Goal: Check status: Check status

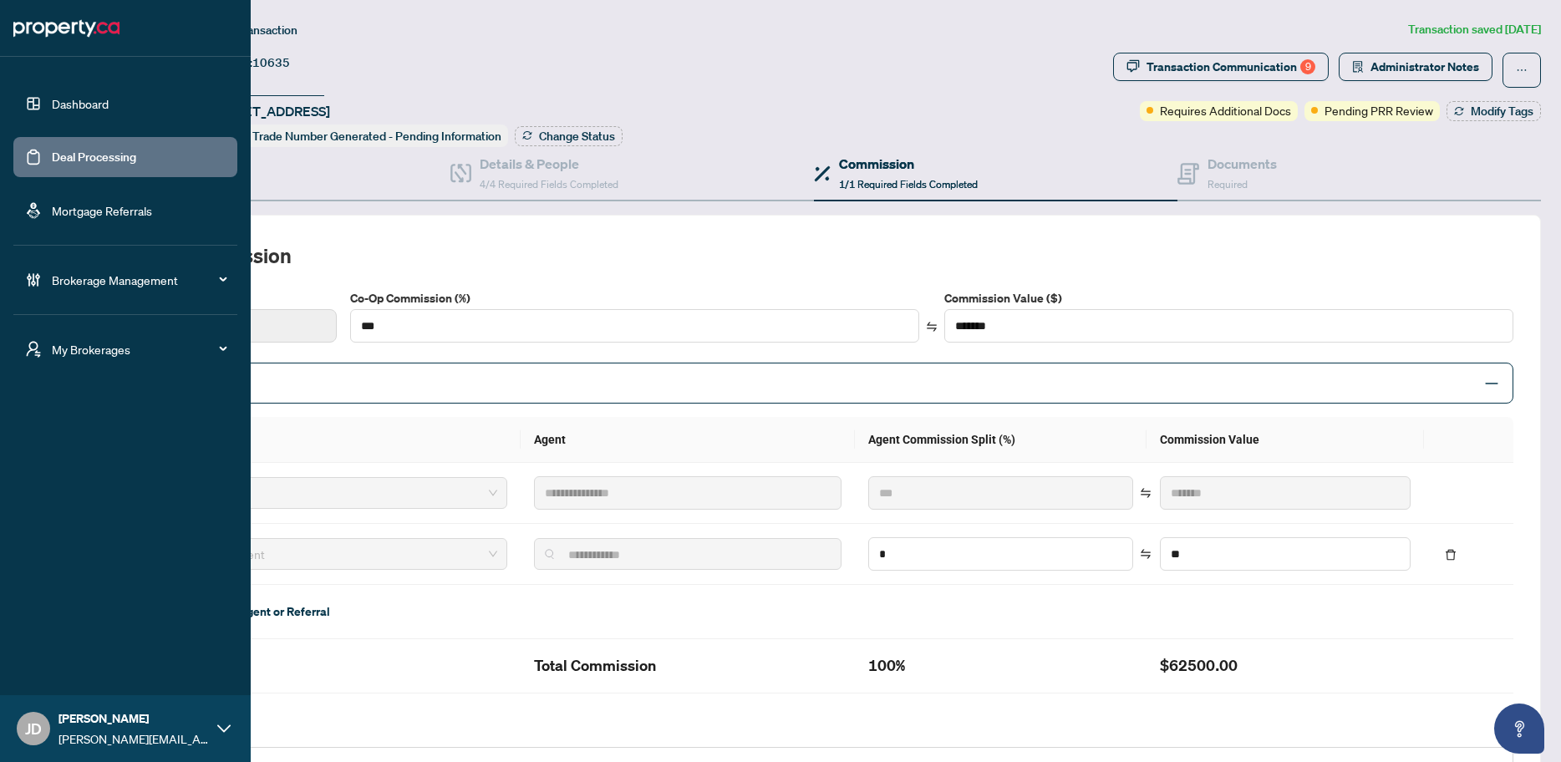
click at [54, 102] on link "Dashboard" at bounding box center [80, 103] width 57 height 15
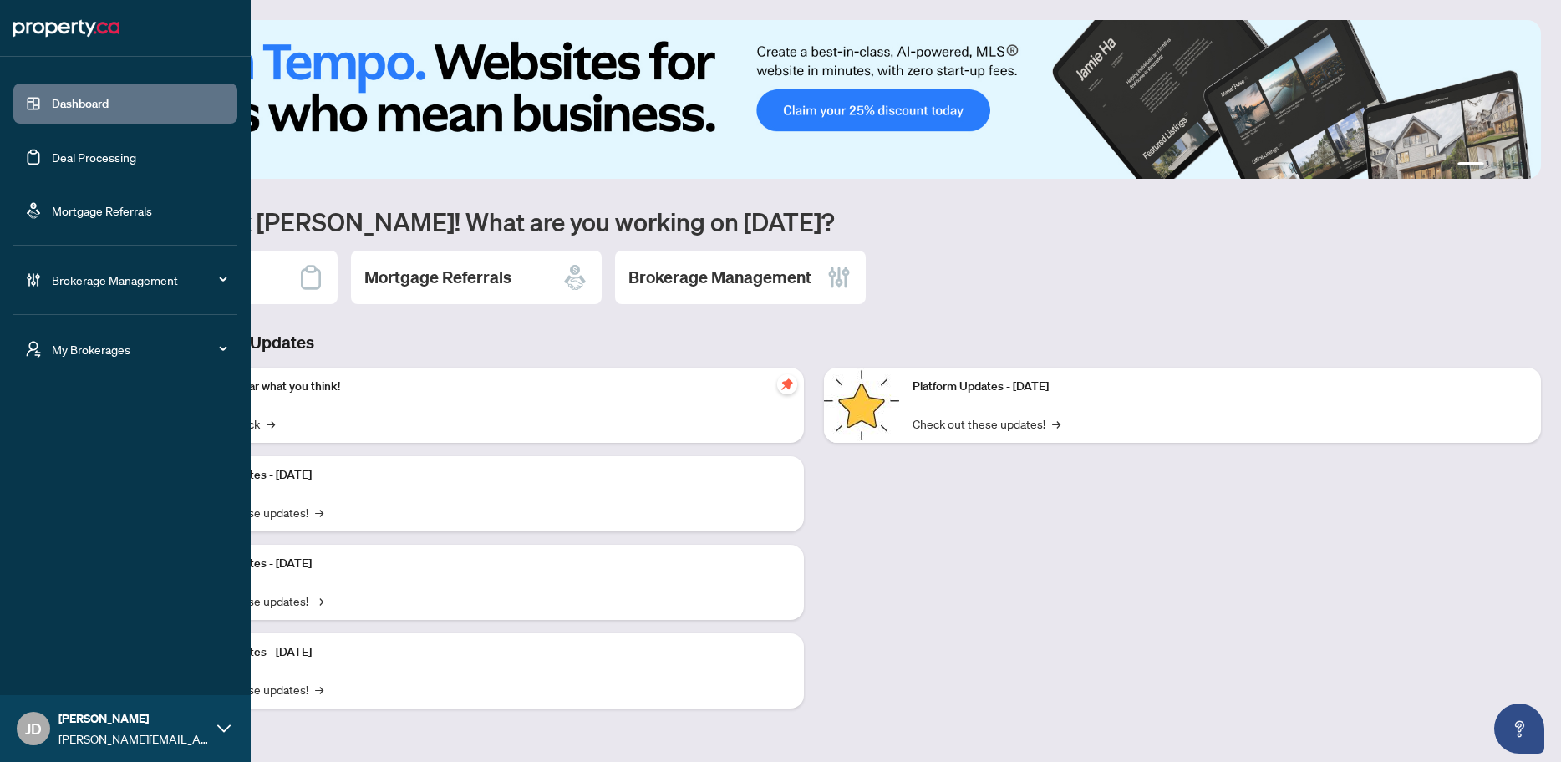
click at [82, 183] on ul "Dashboard Deal Processing Mortgage Referrals" at bounding box center [125, 157] width 224 height 147
click at [89, 155] on link "Deal Processing" at bounding box center [94, 157] width 84 height 15
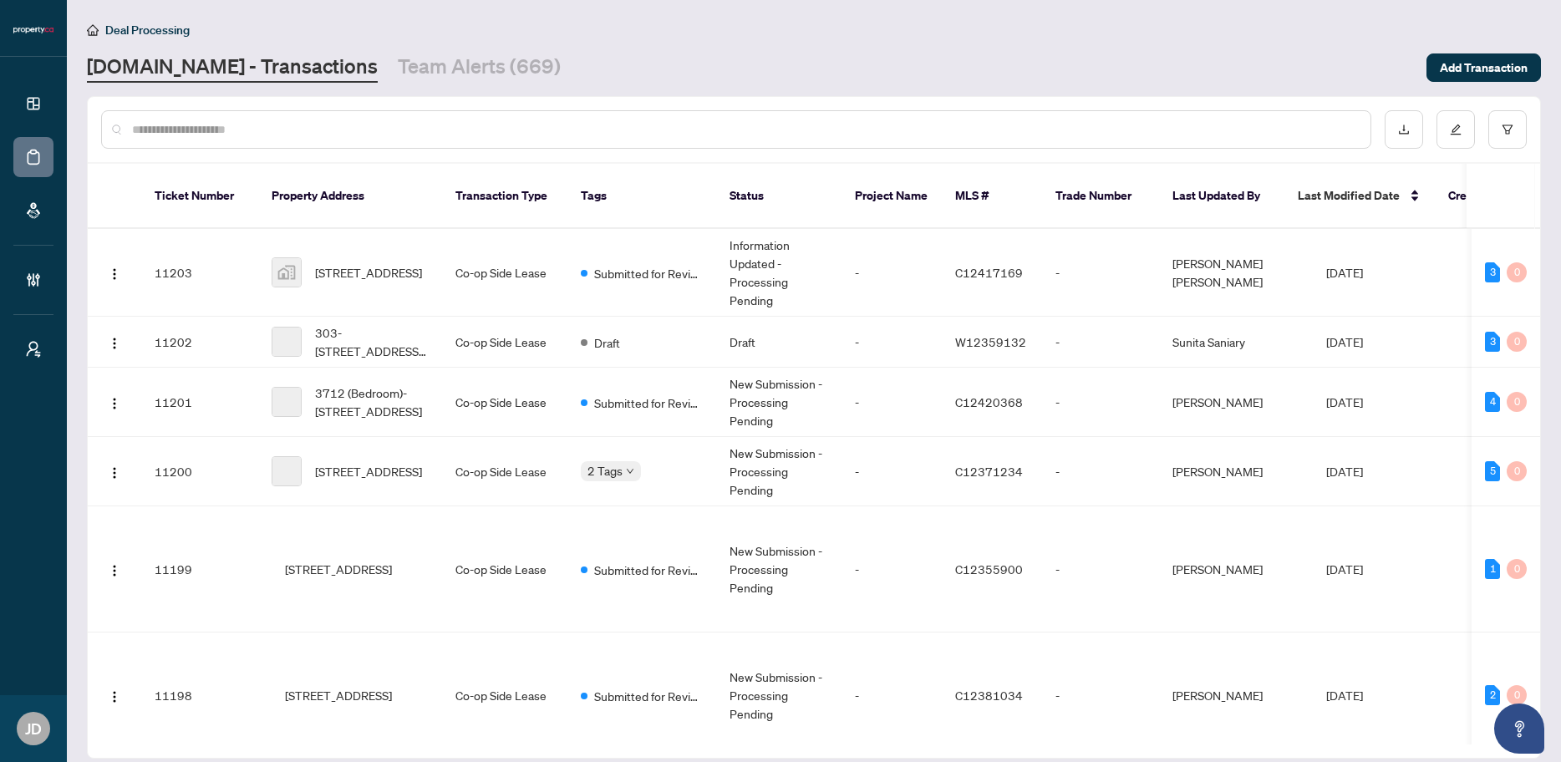
click at [484, 118] on div at bounding box center [736, 129] width 1270 height 38
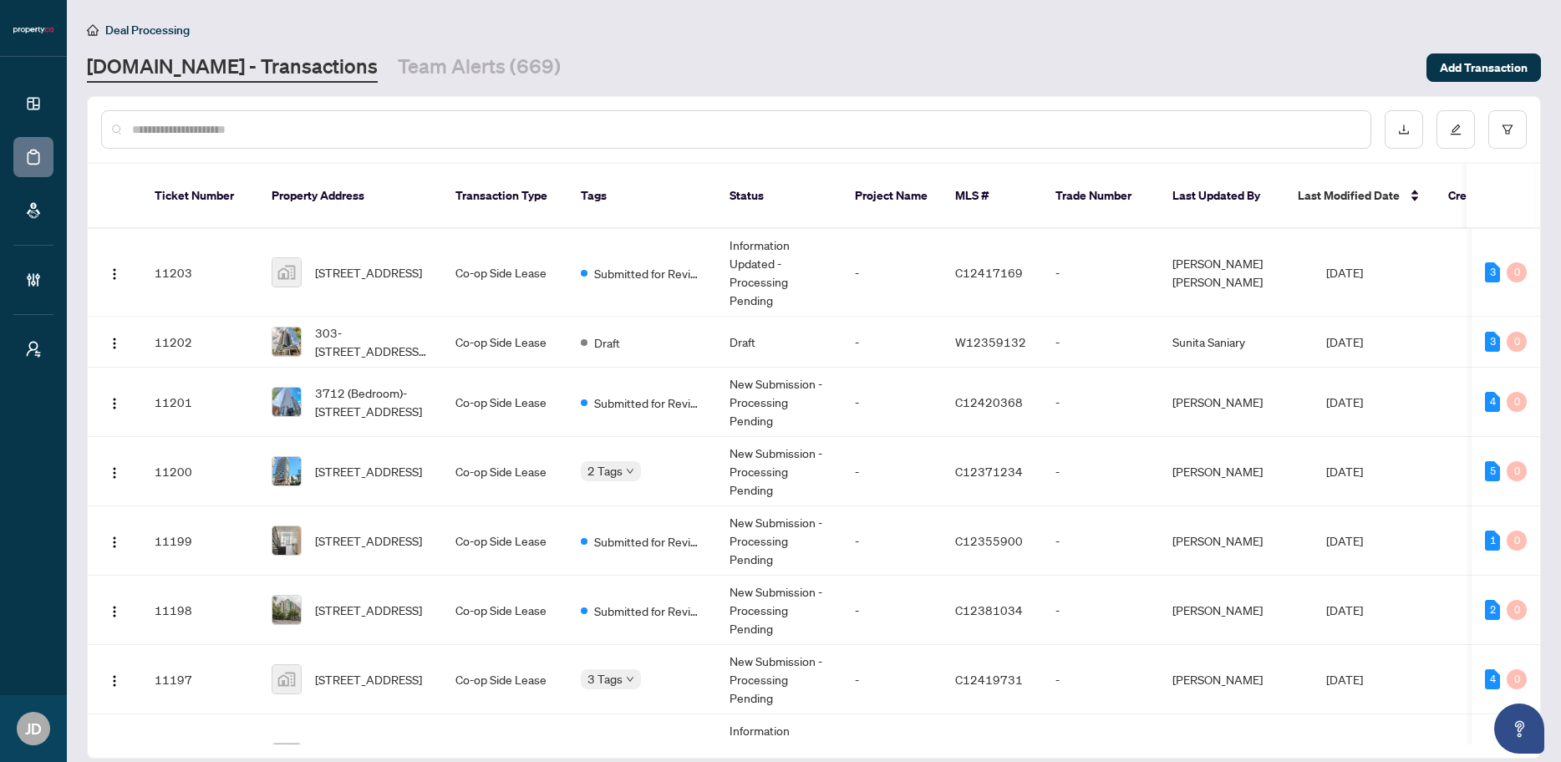
click at [483, 121] on input "text" at bounding box center [744, 129] width 1225 height 18
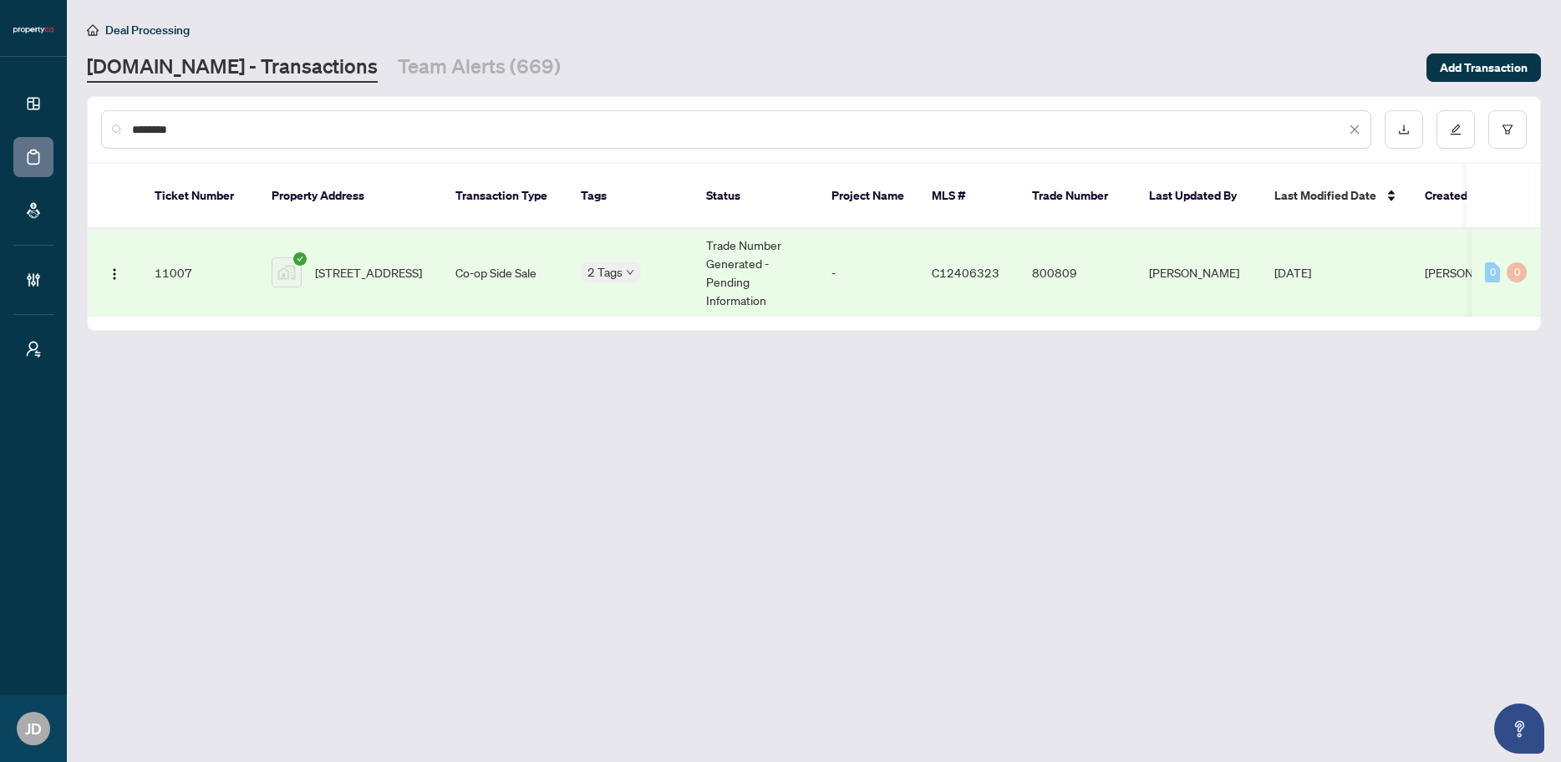
drag, startPoint x: 223, startPoint y: 132, endPoint x: 117, endPoint y: 127, distance: 106.2
click at [117, 127] on div "********" at bounding box center [736, 129] width 1270 height 38
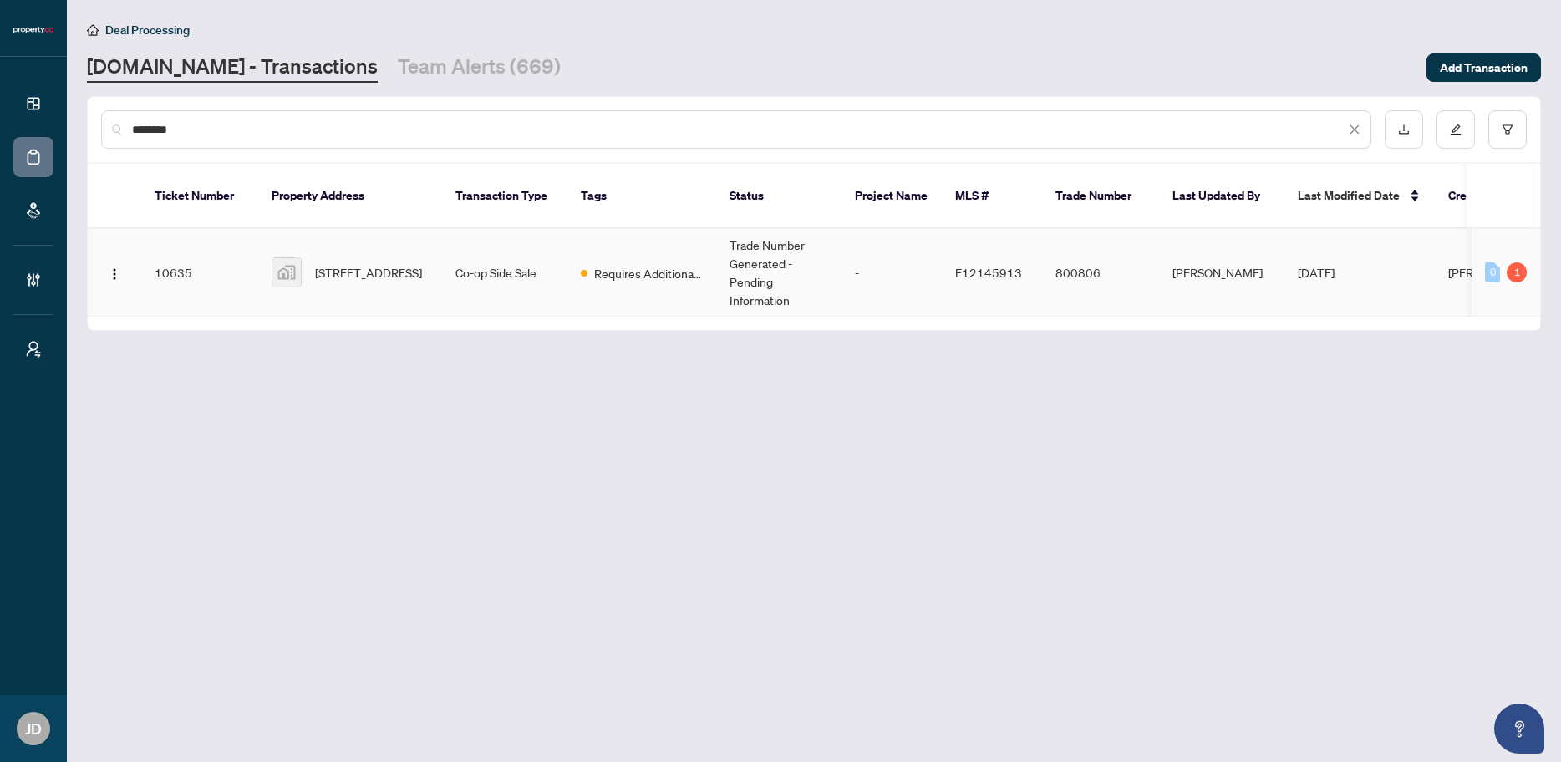
type input "********"
click at [389, 268] on span "[STREET_ADDRESS]" at bounding box center [368, 272] width 107 height 18
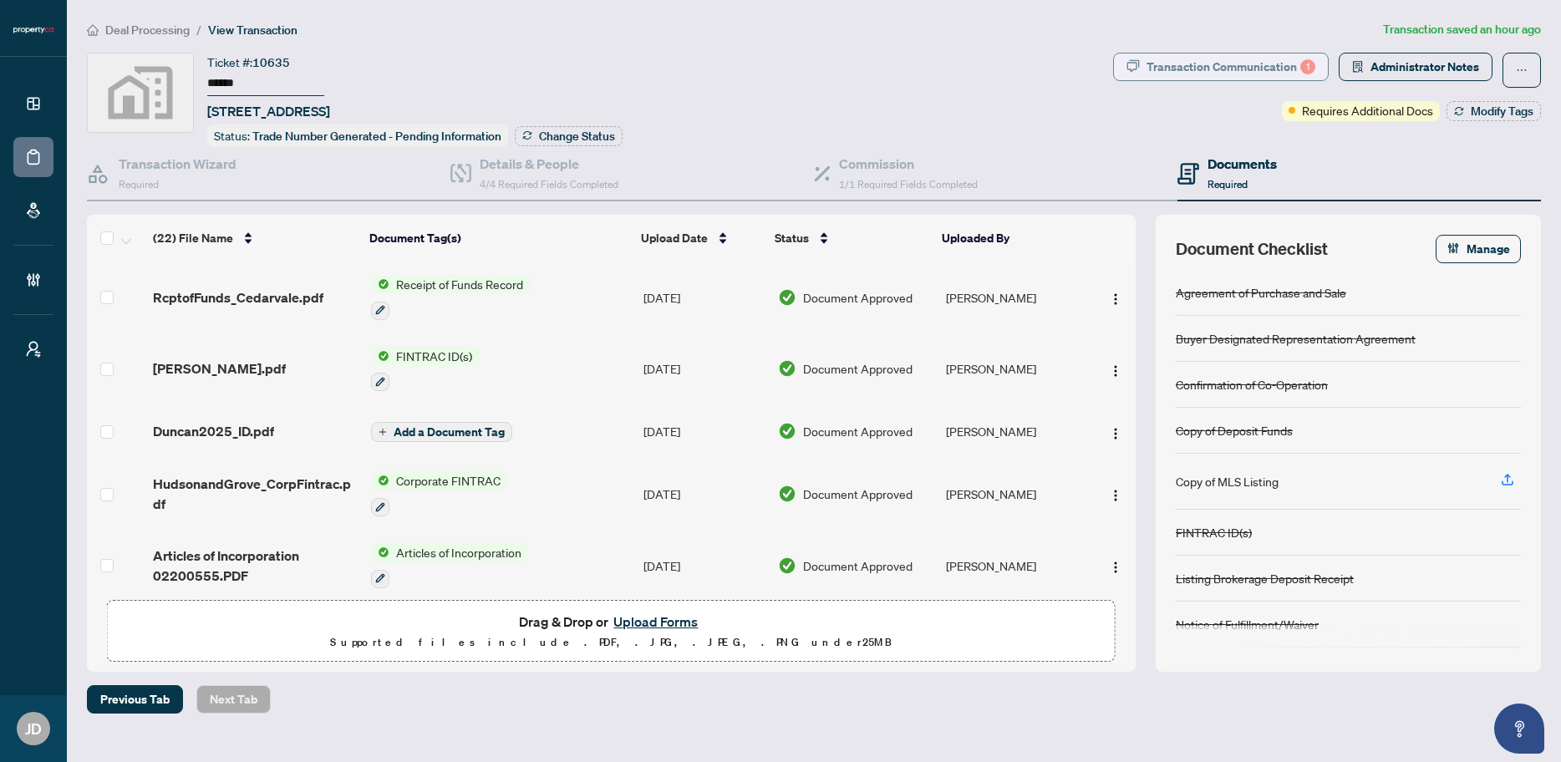
click at [1278, 63] on div "Transaction Communication 1" at bounding box center [1230, 66] width 169 height 27
type textarea "**********"
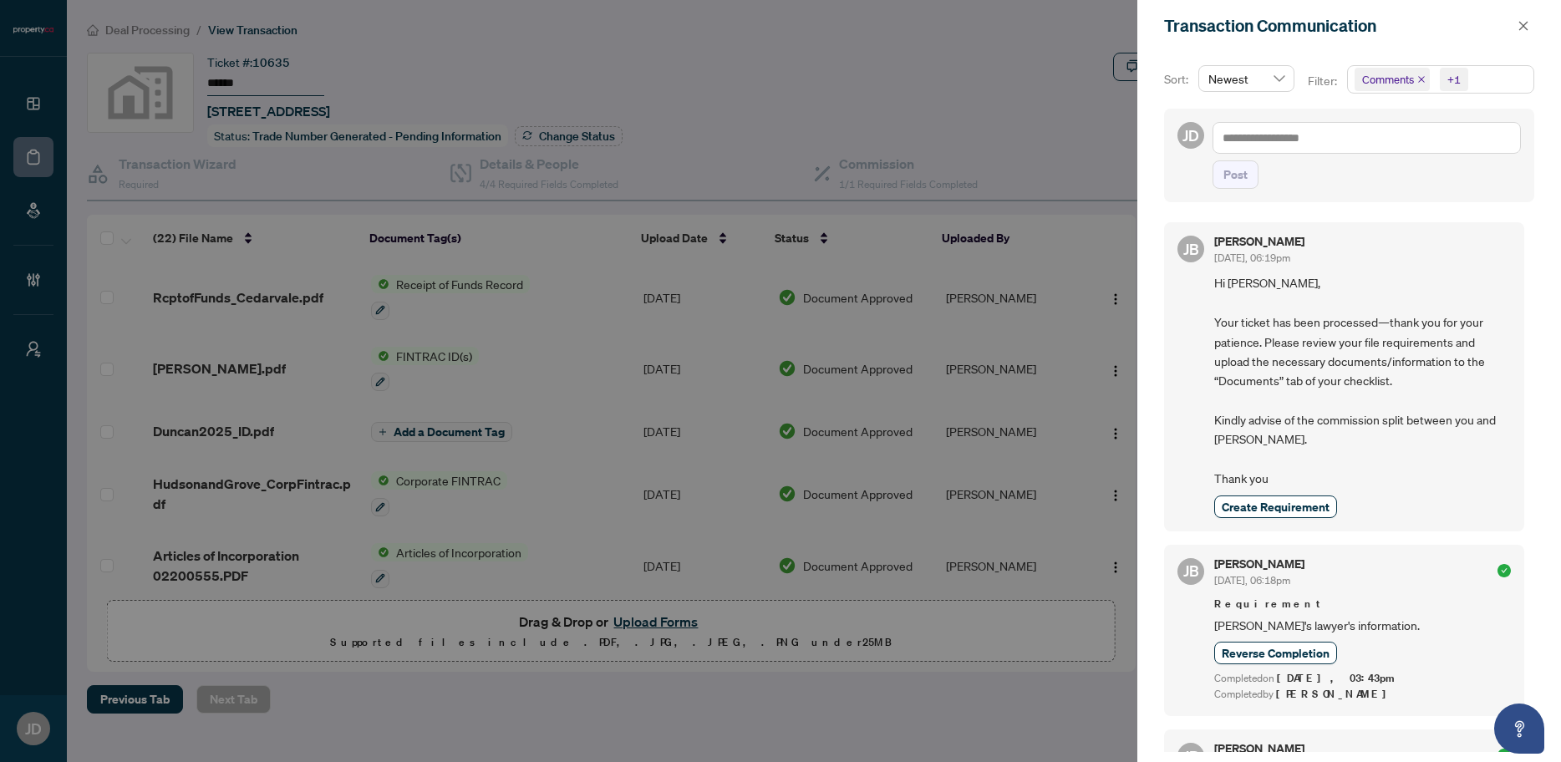
click at [1480, 79] on span "Comments +1" at bounding box center [1441, 79] width 186 height 27
click at [1435, 198] on span "Activity History" at bounding box center [1419, 195] width 79 height 15
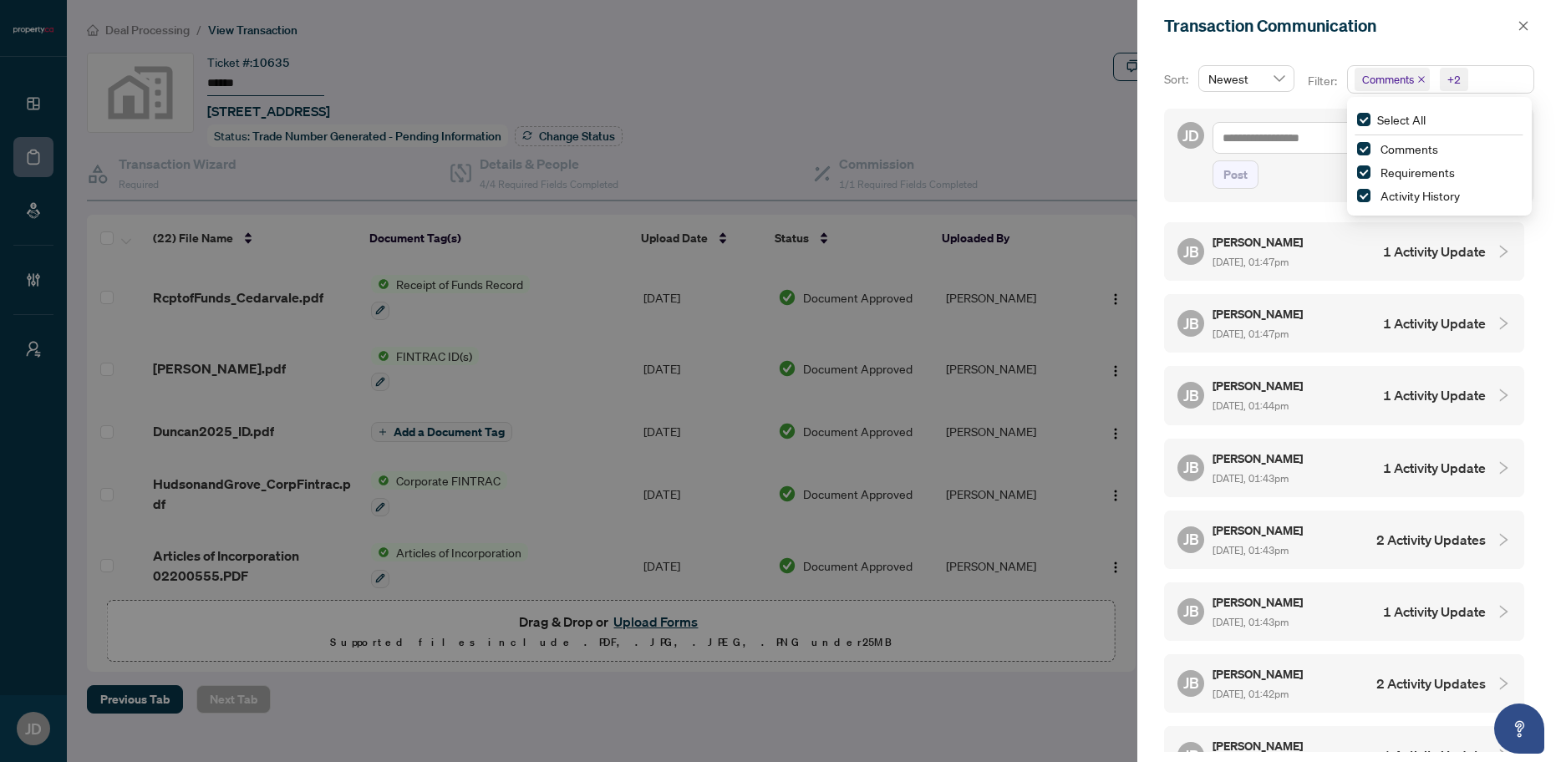
click at [1453, 248] on h4 "1 Activity Update" at bounding box center [1434, 251] width 103 height 20
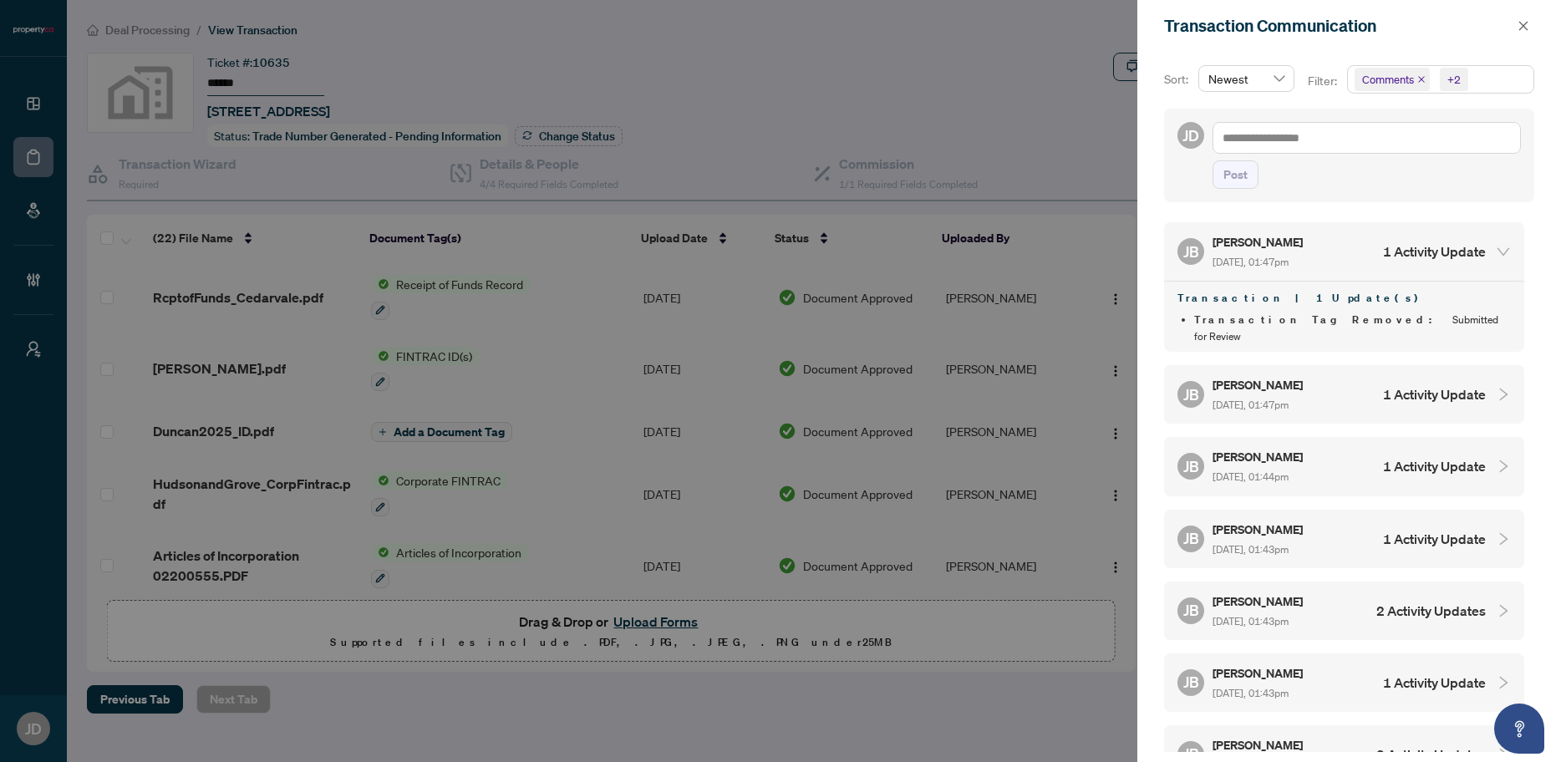
click at [1421, 375] on div "[PERSON_NAME] [DATE], 01:47pm 1 Activity Update" at bounding box center [1331, 394] width 308 height 38
click at [1437, 255] on h4 "1 Activity Update" at bounding box center [1434, 251] width 103 height 20
click at [1449, 397] on h4 "1 Activity Update" at bounding box center [1434, 395] width 103 height 20
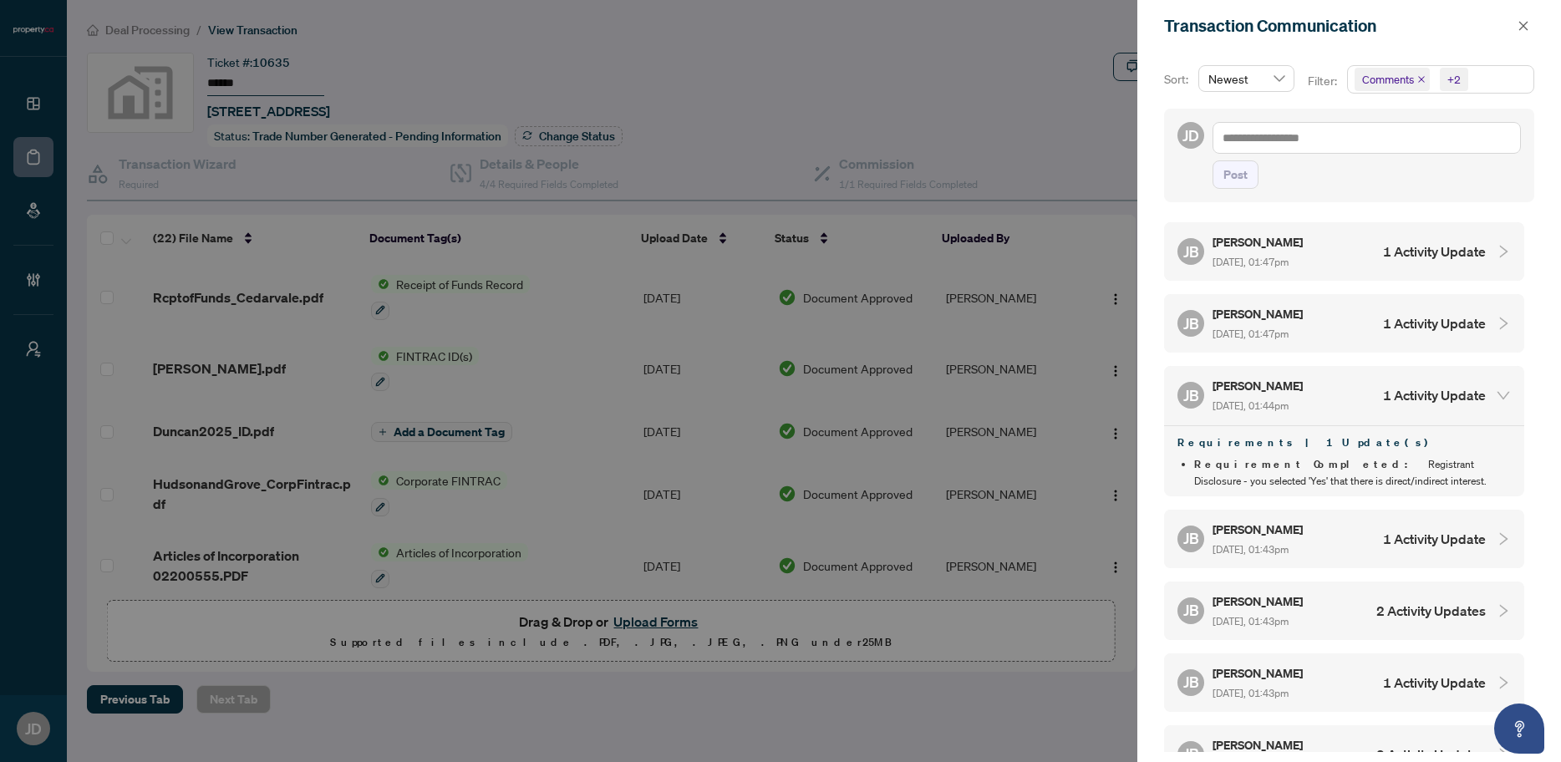
click at [1438, 389] on h4 "1 Activity Update" at bounding box center [1434, 395] width 103 height 20
click at [1047, 679] on div at bounding box center [780, 381] width 1561 height 762
click at [1529, 24] on button "button" at bounding box center [1523, 26] width 22 height 20
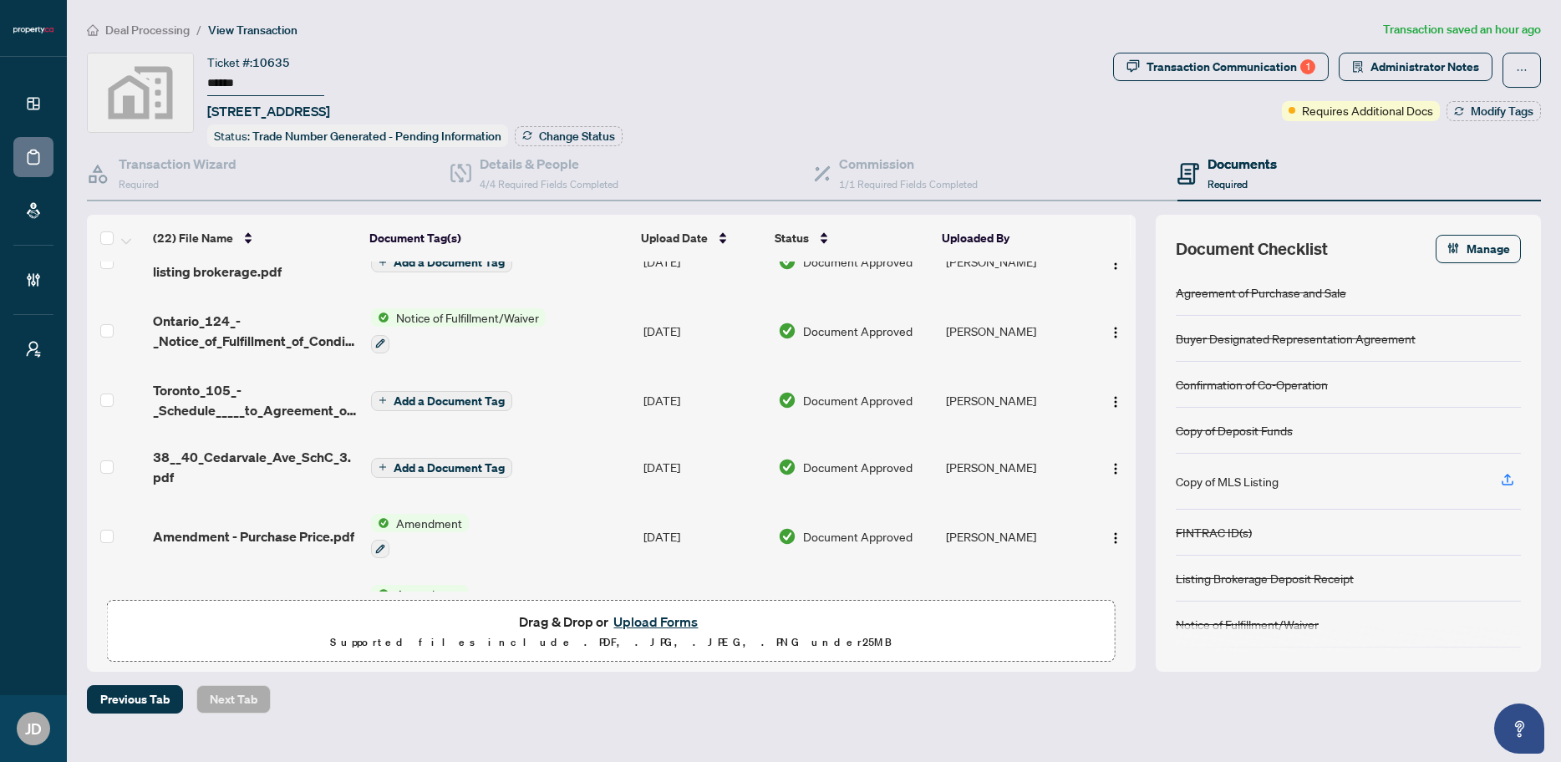
scroll to position [221, 0]
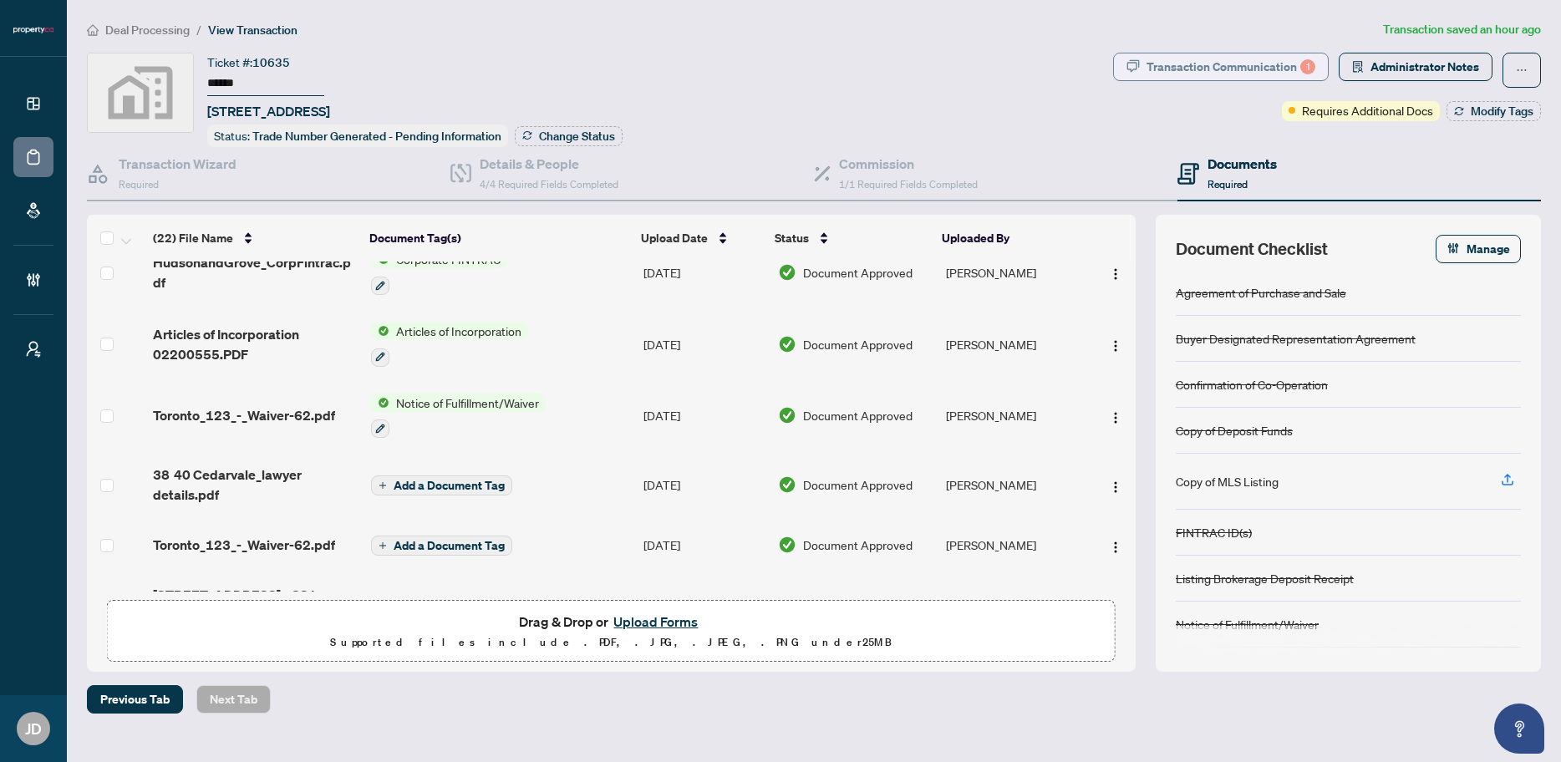
click at [1292, 66] on div "Transaction Communication 1" at bounding box center [1230, 66] width 169 height 27
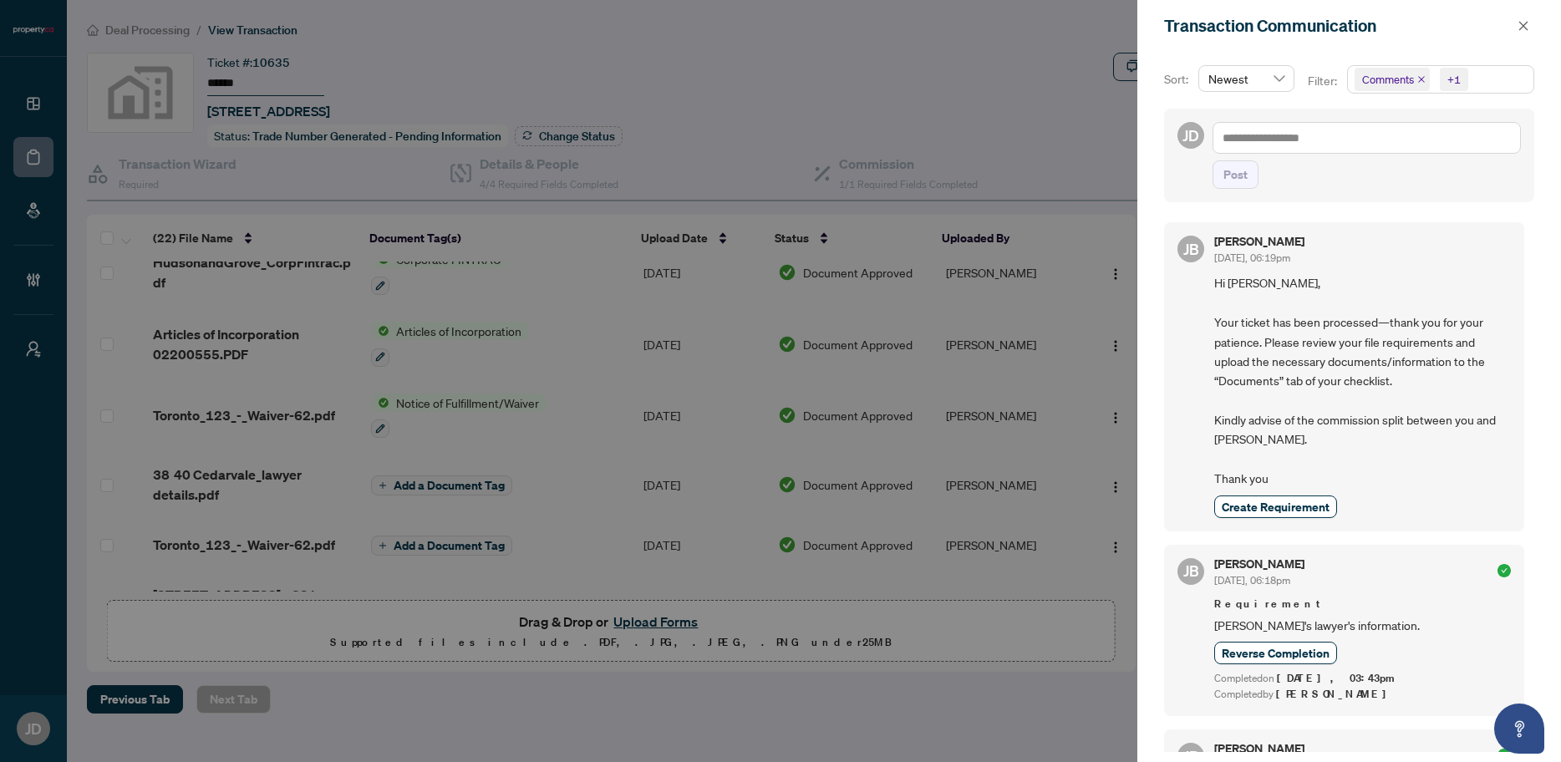
click at [1059, 113] on div at bounding box center [780, 381] width 1561 height 762
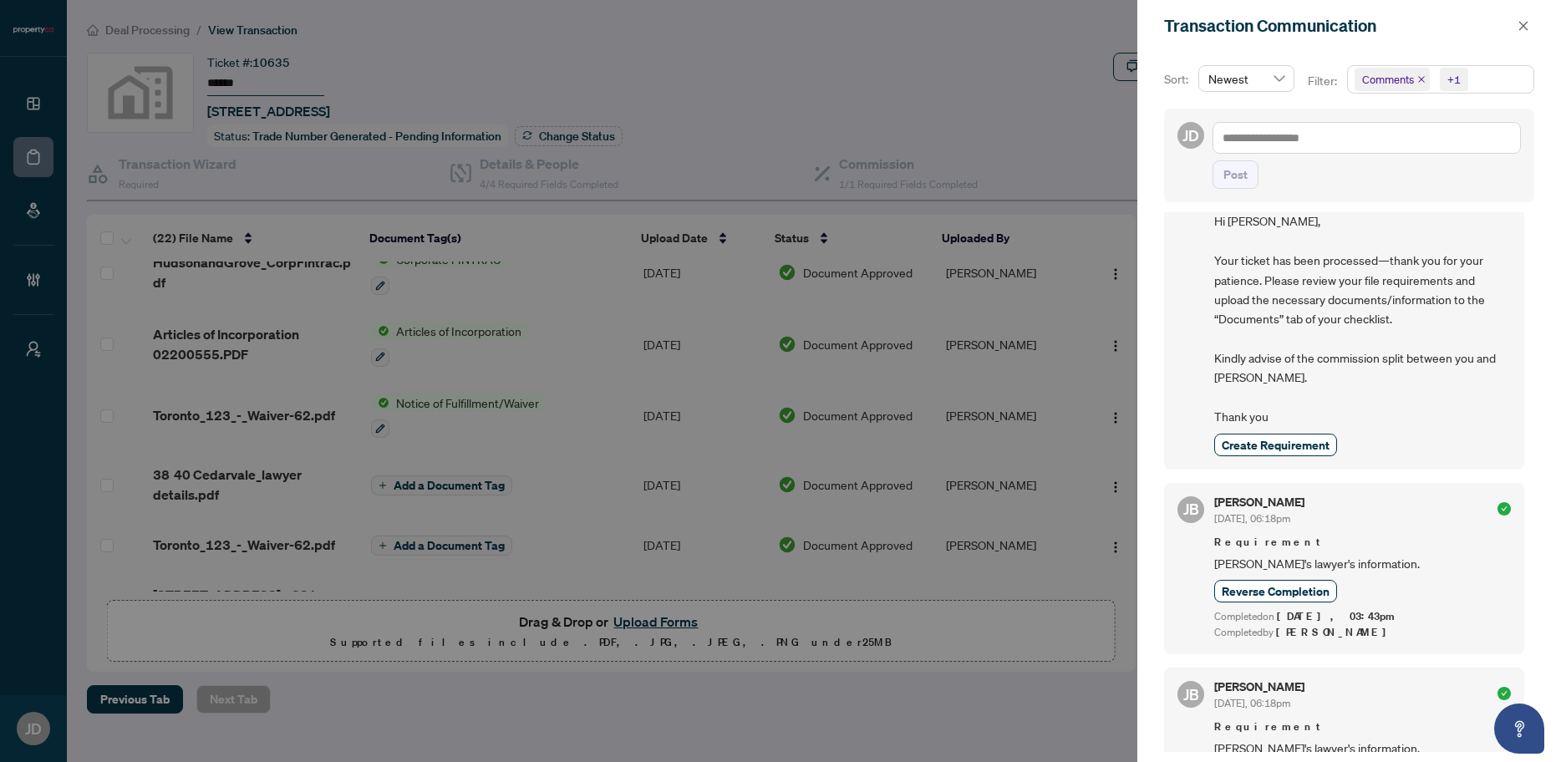
scroll to position [0, 0]
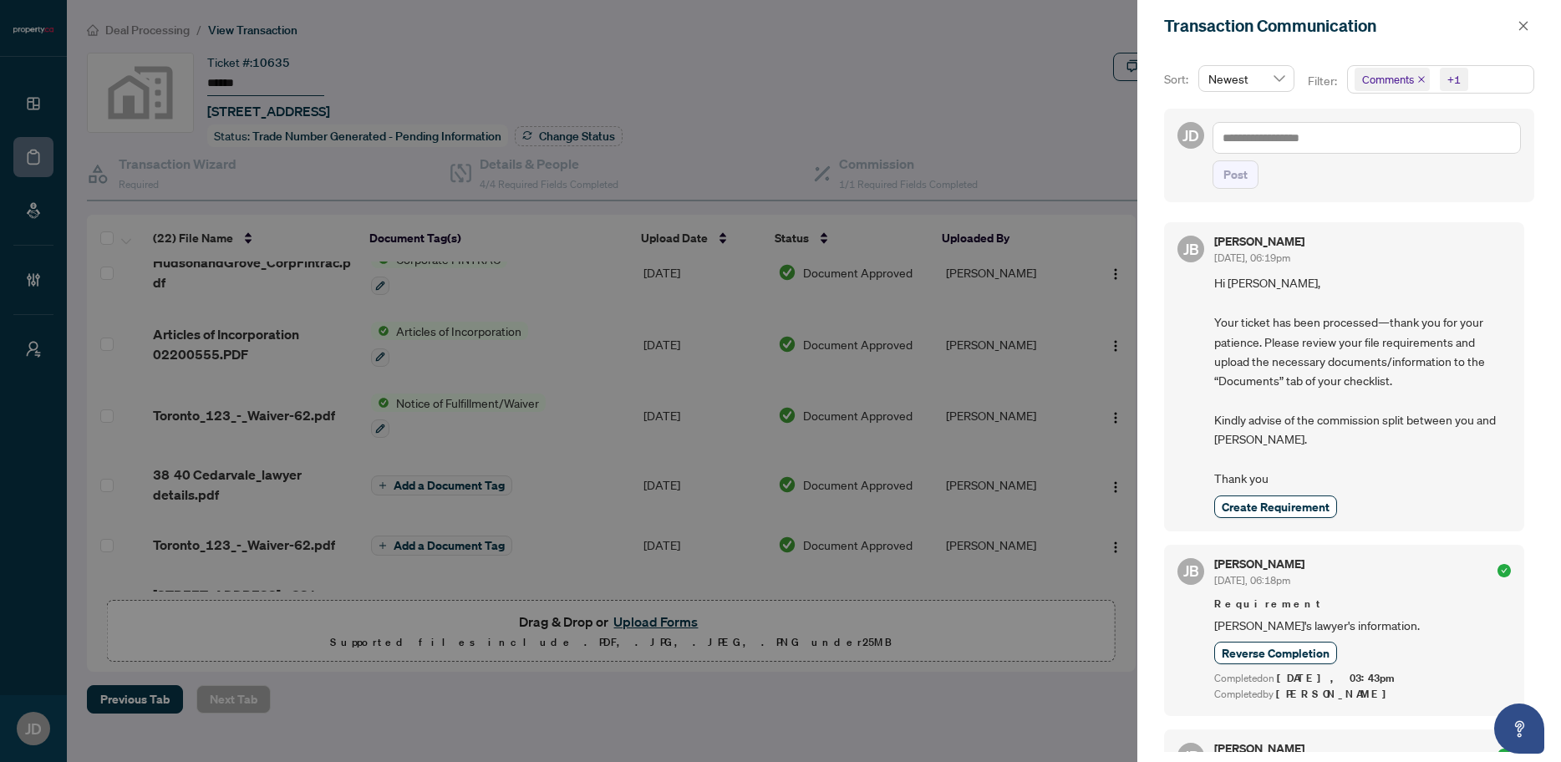
click at [1479, 79] on span "Comments +1" at bounding box center [1441, 79] width 186 height 27
click at [1360, 149] on span "Select Comments" at bounding box center [1363, 148] width 13 height 13
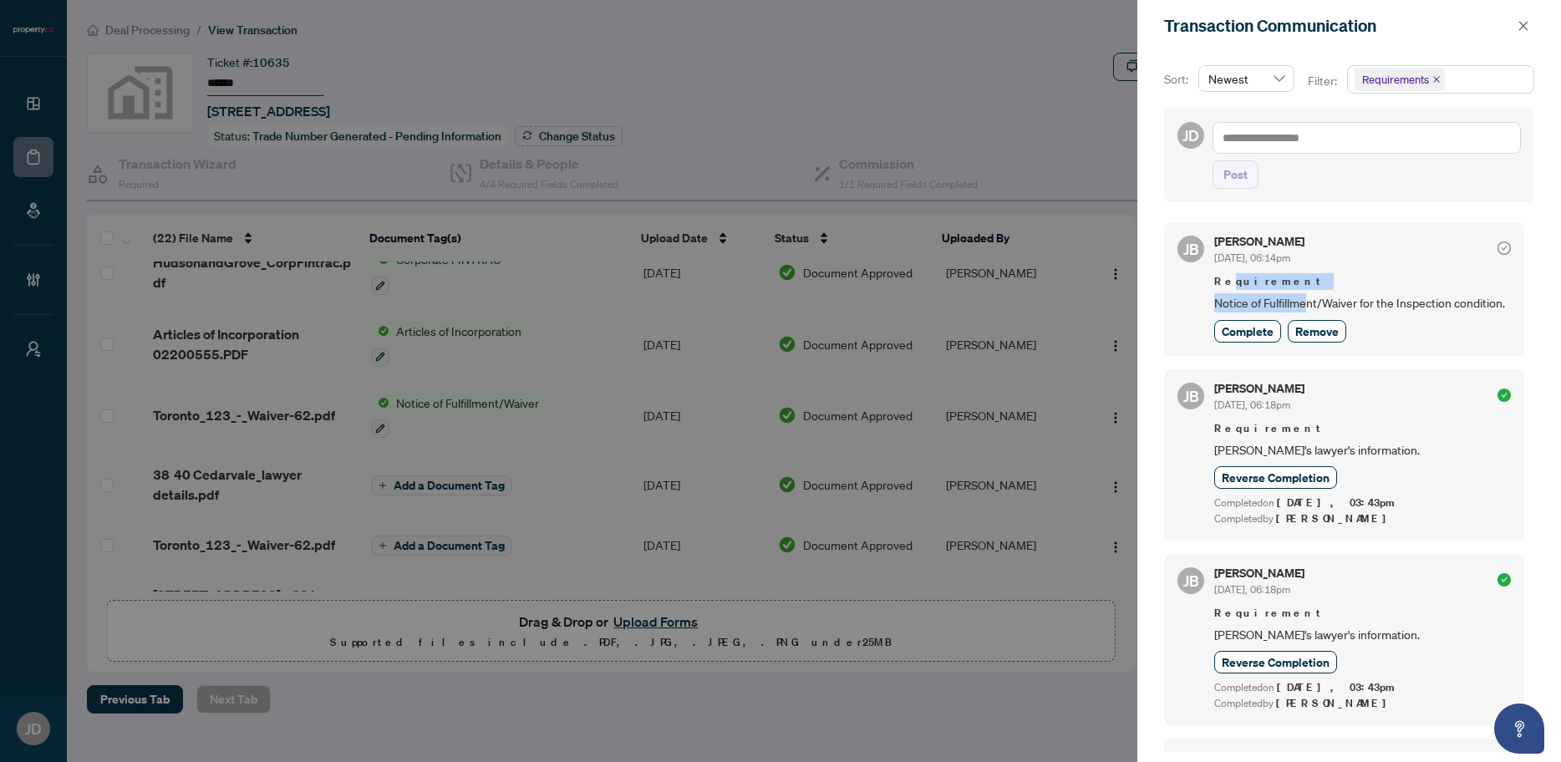
drag, startPoint x: 1228, startPoint y: 277, endPoint x: 1314, endPoint y: 303, distance: 90.7
click at [1314, 303] on div "Requirement Notice of Fulfillment/Waiver for the Inspection condition." at bounding box center [1362, 292] width 297 height 39
click at [1028, 77] on div at bounding box center [780, 381] width 1561 height 762
click at [1521, 21] on icon "close" at bounding box center [1523, 26] width 12 height 12
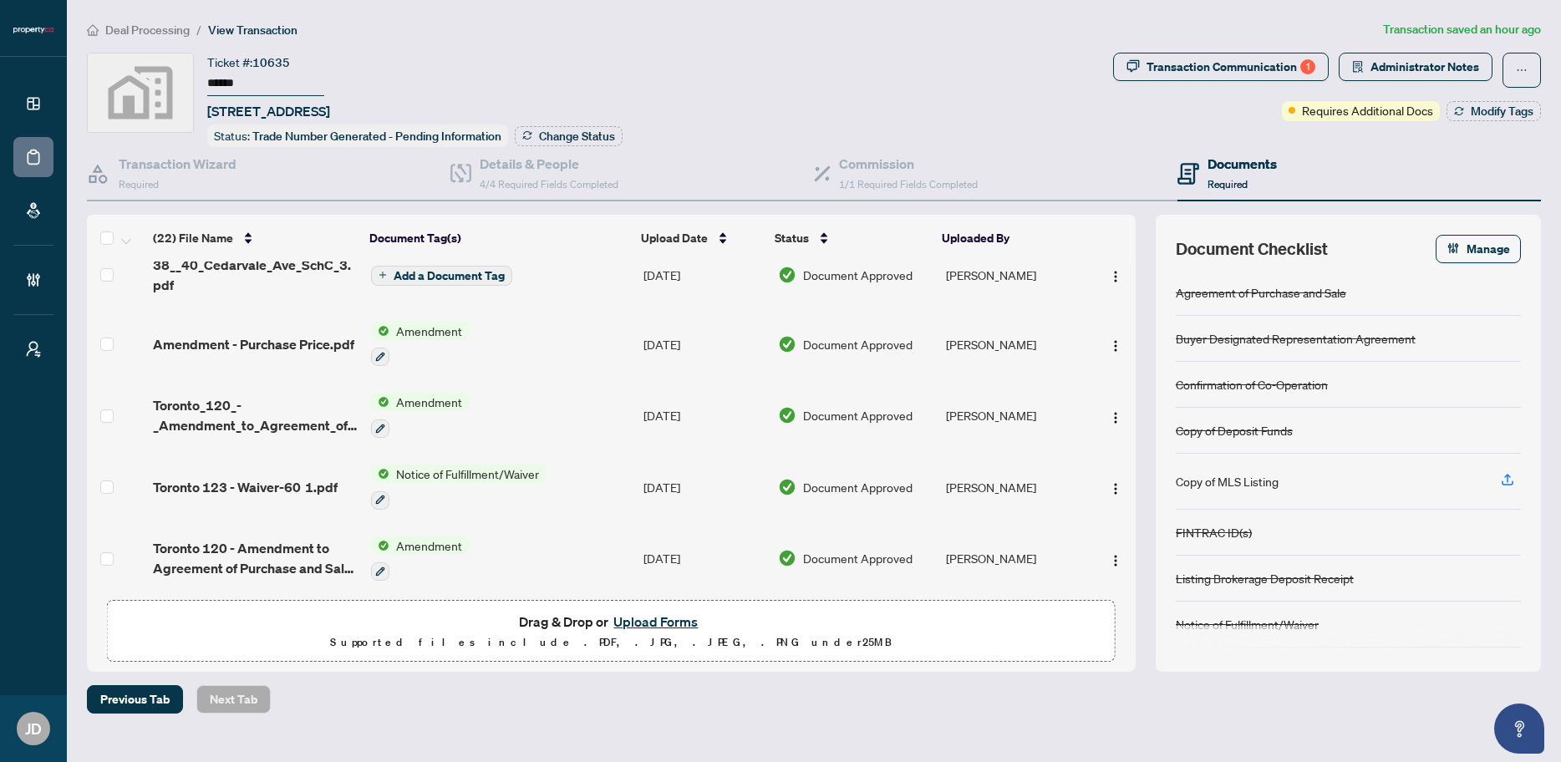
scroll to position [757, 0]
